Goal: Task Accomplishment & Management: Manage account settings

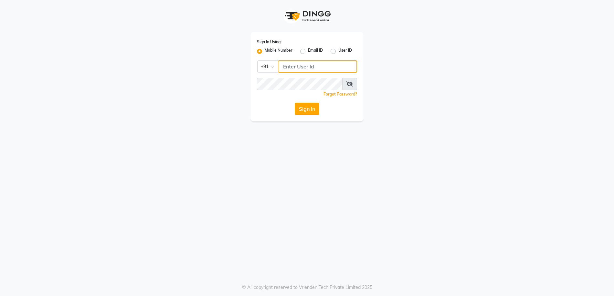
type input "9769354714"
click at [313, 110] on button "Sign In" at bounding box center [307, 109] width 25 height 12
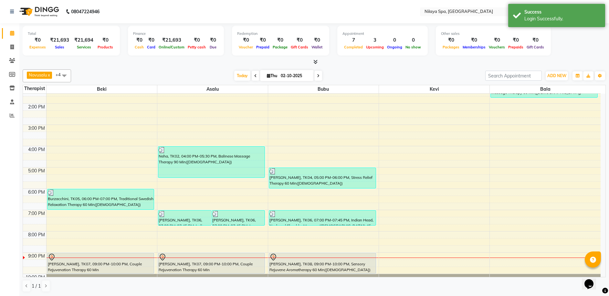
scroll to position [129, 0]
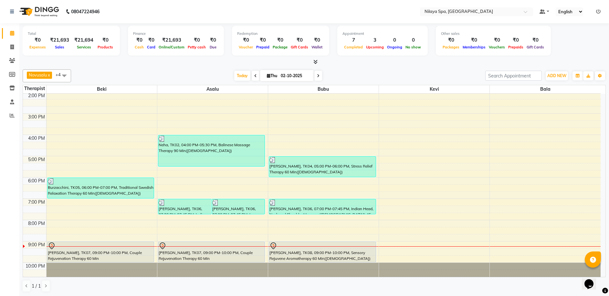
click at [62, 75] on span at bounding box center [64, 75] width 13 height 12
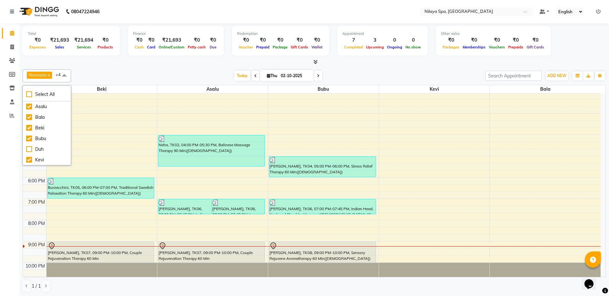
click at [65, 72] on span at bounding box center [64, 75] width 13 height 12
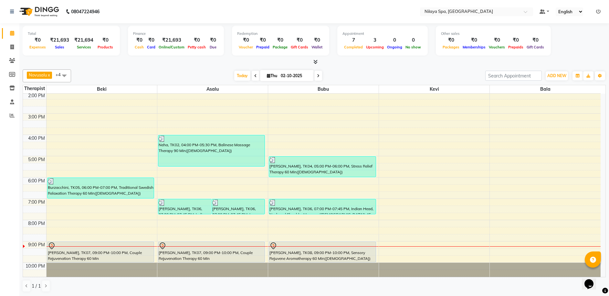
click at [65, 72] on span at bounding box center [64, 75] width 13 height 12
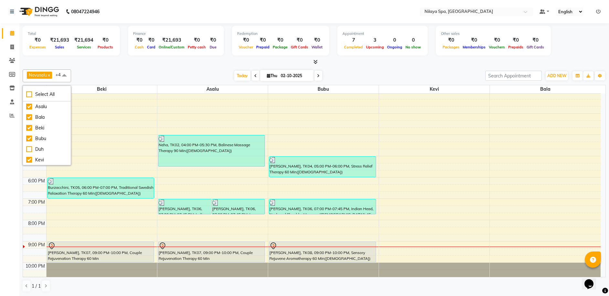
drag, startPoint x: 96, startPoint y: 75, endPoint x: 99, endPoint y: 72, distance: 4.1
click at [99, 72] on div "Today Thu 02-10-2025" at bounding box center [278, 76] width 408 height 10
